Goal: Task Accomplishment & Management: Manage account settings

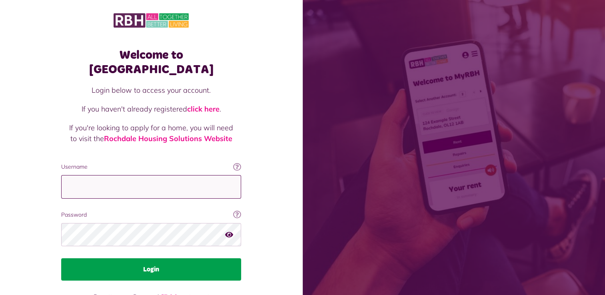
type input "**********"
click at [152, 258] on button "Login" at bounding box center [151, 269] width 180 height 22
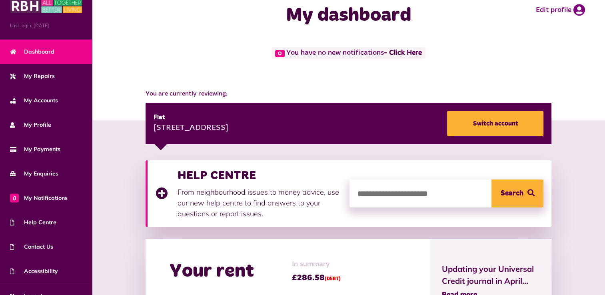
scroll to position [28, 0]
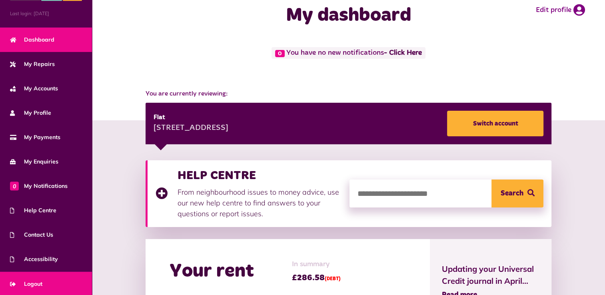
click at [42, 284] on span "Logout" at bounding box center [26, 284] width 32 height 8
